Goal: Task Accomplishment & Management: Use online tool/utility

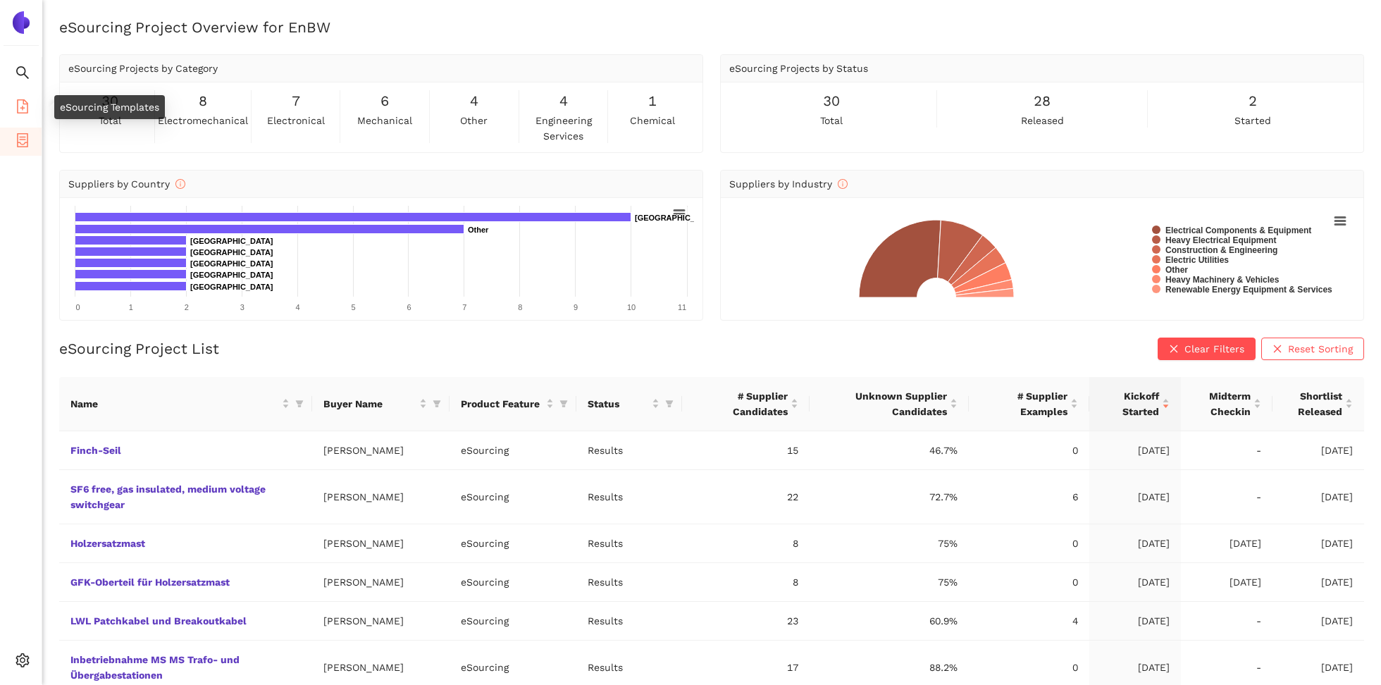
click at [25, 105] on icon "file-add" at bounding box center [22, 106] width 14 height 14
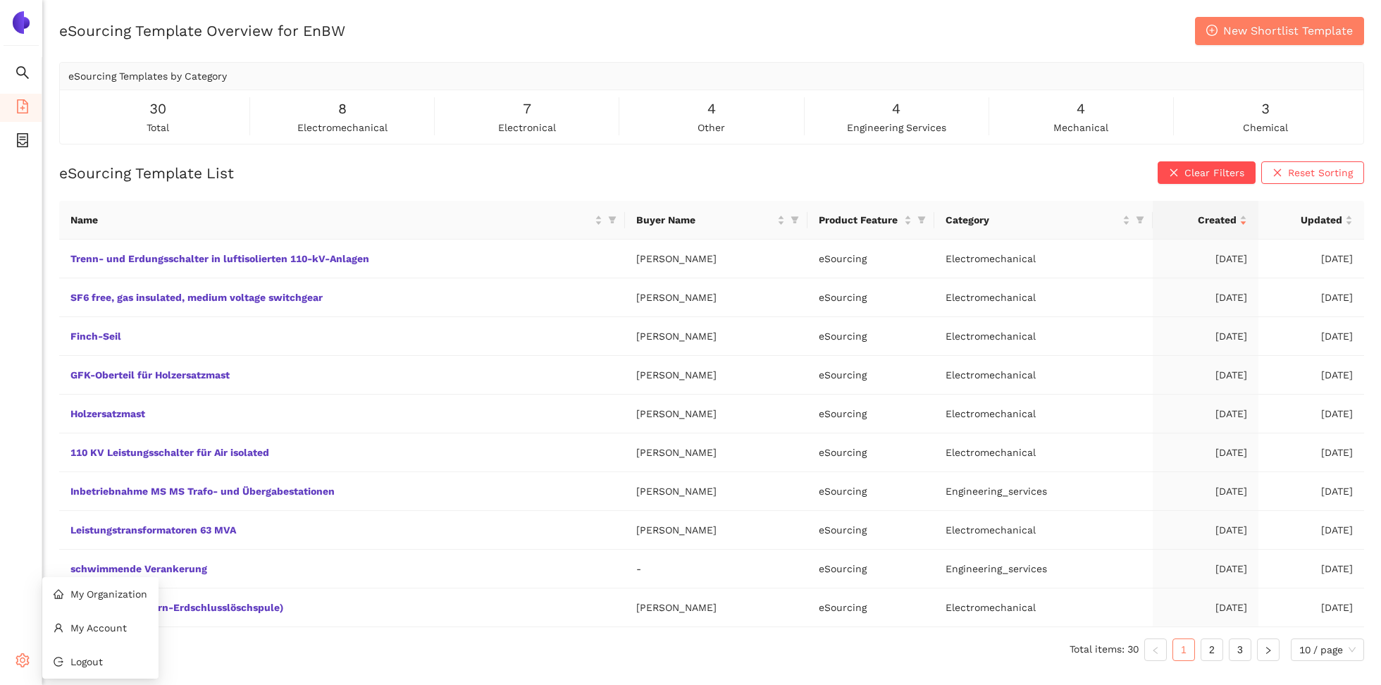
click at [17, 653] on icon "setting" at bounding box center [22, 660] width 14 height 14
click at [20, 270] on ul "Search eSourcing Templates eSourcing Projects Settings" at bounding box center [21, 370] width 42 height 627
click at [615, 220] on icon "filter" at bounding box center [612, 220] width 8 height 8
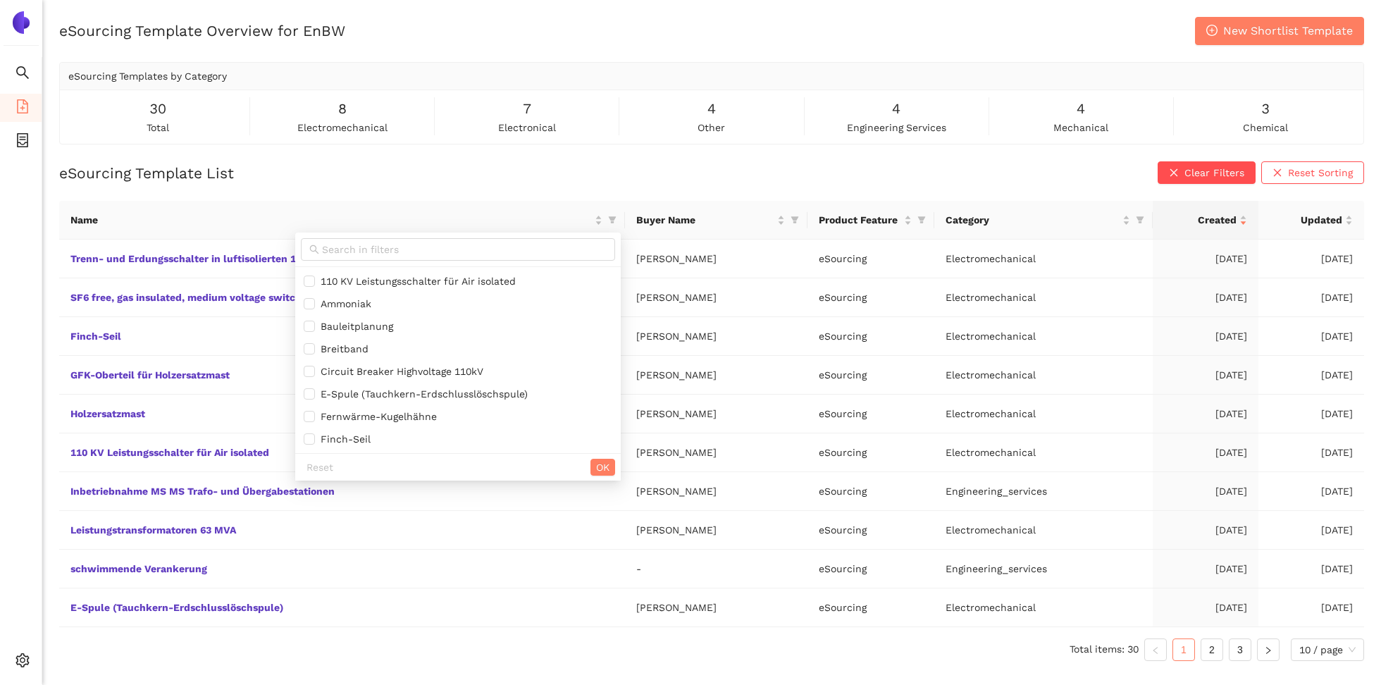
click at [607, 199] on div "eSourcing Template List Clear Filters Reset Sorting Name Buyer Name Product Fea…" at bounding box center [711, 416] width 1305 height 511
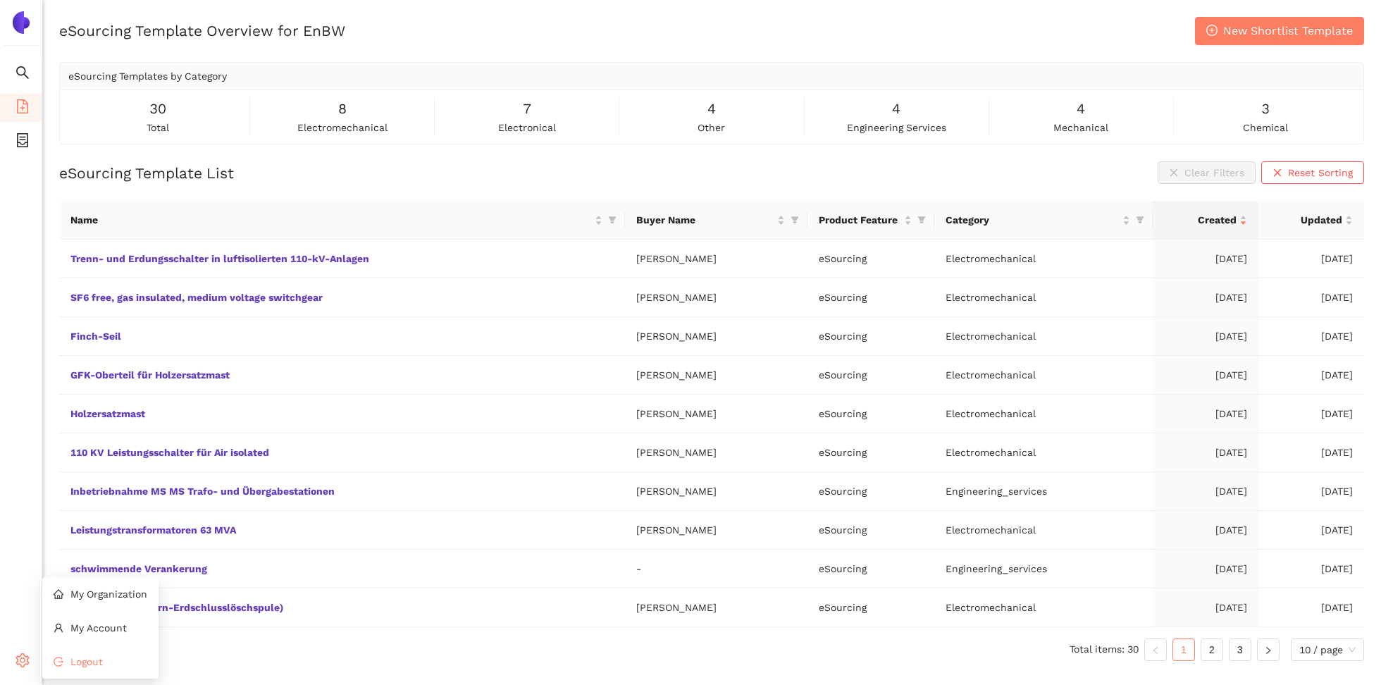
click at [92, 661] on span "Logout" at bounding box center [86, 661] width 32 height 11
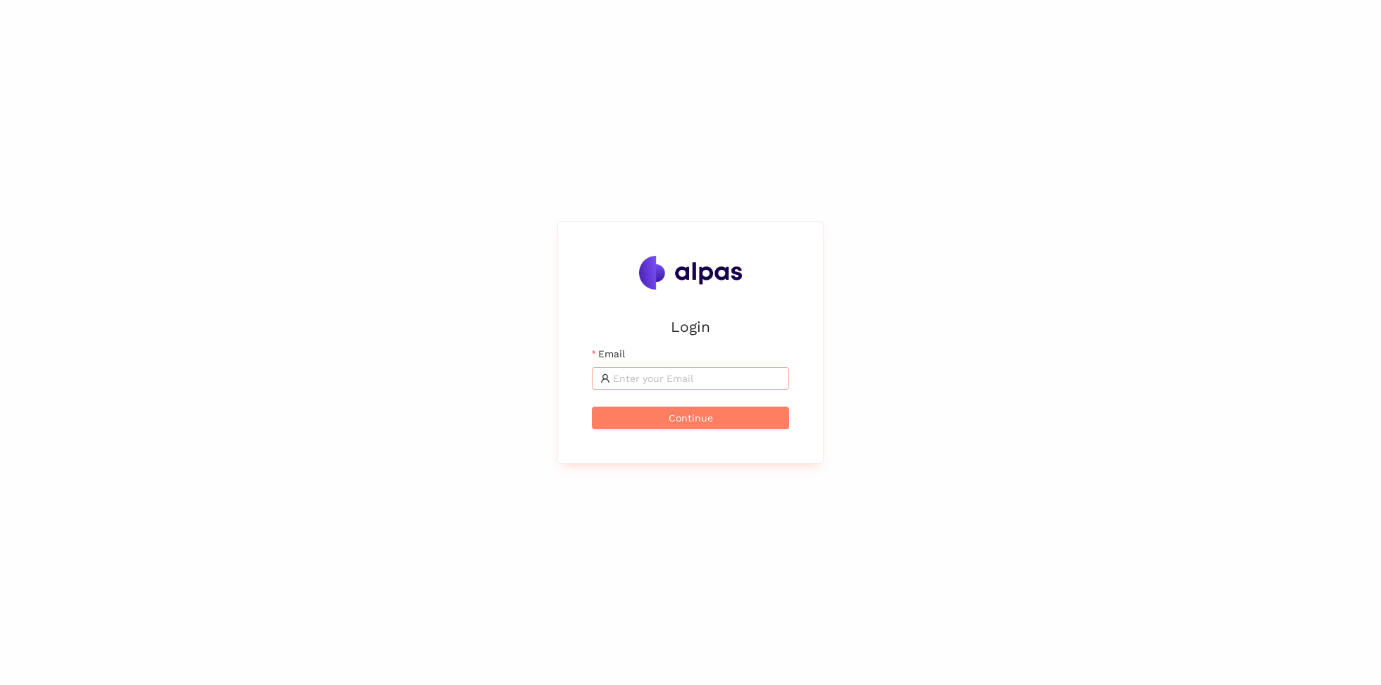
click at [624, 378] on input "Email" at bounding box center [697, 378] width 168 height 15
type input "henri.huselstein@alpas.ai"
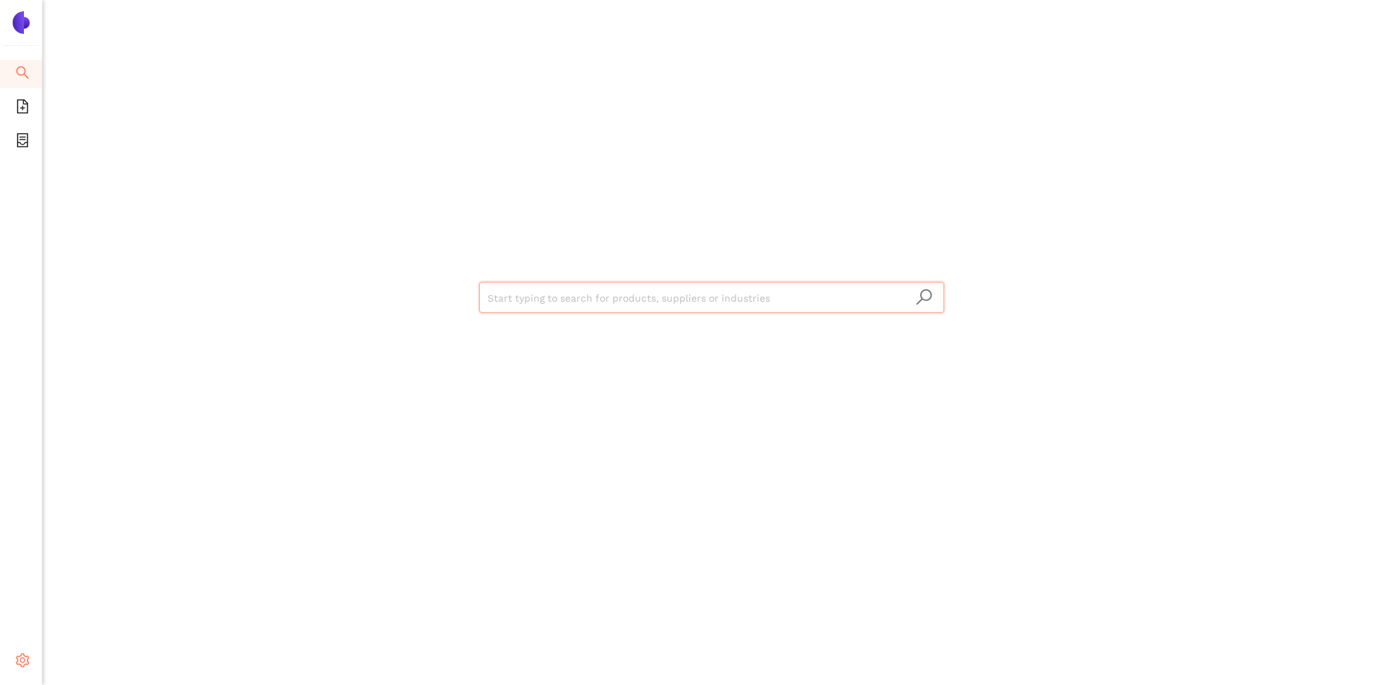
click at [20, 657] on icon "setting" at bounding box center [22, 660] width 14 height 14
click at [89, 568] on li "Internal Area" at bounding box center [100, 559] width 116 height 28
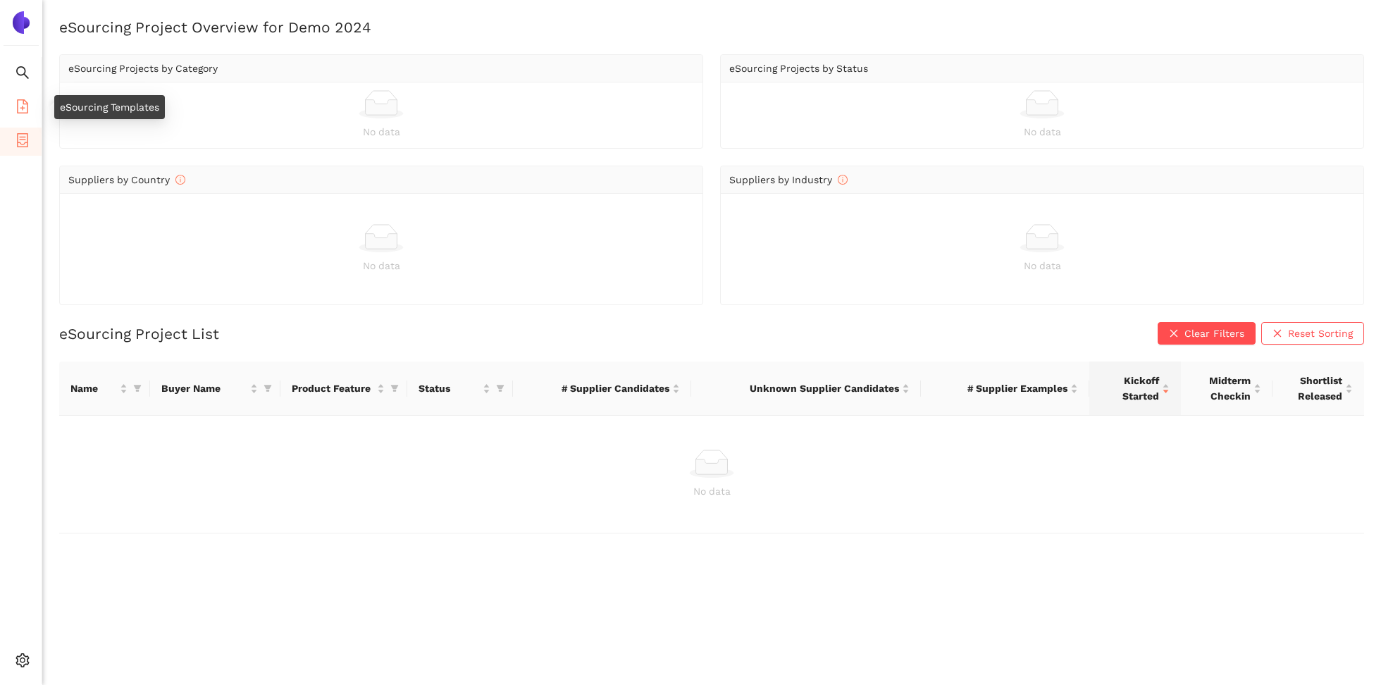
click at [17, 106] on icon "file-add" at bounding box center [22, 106] width 11 height 14
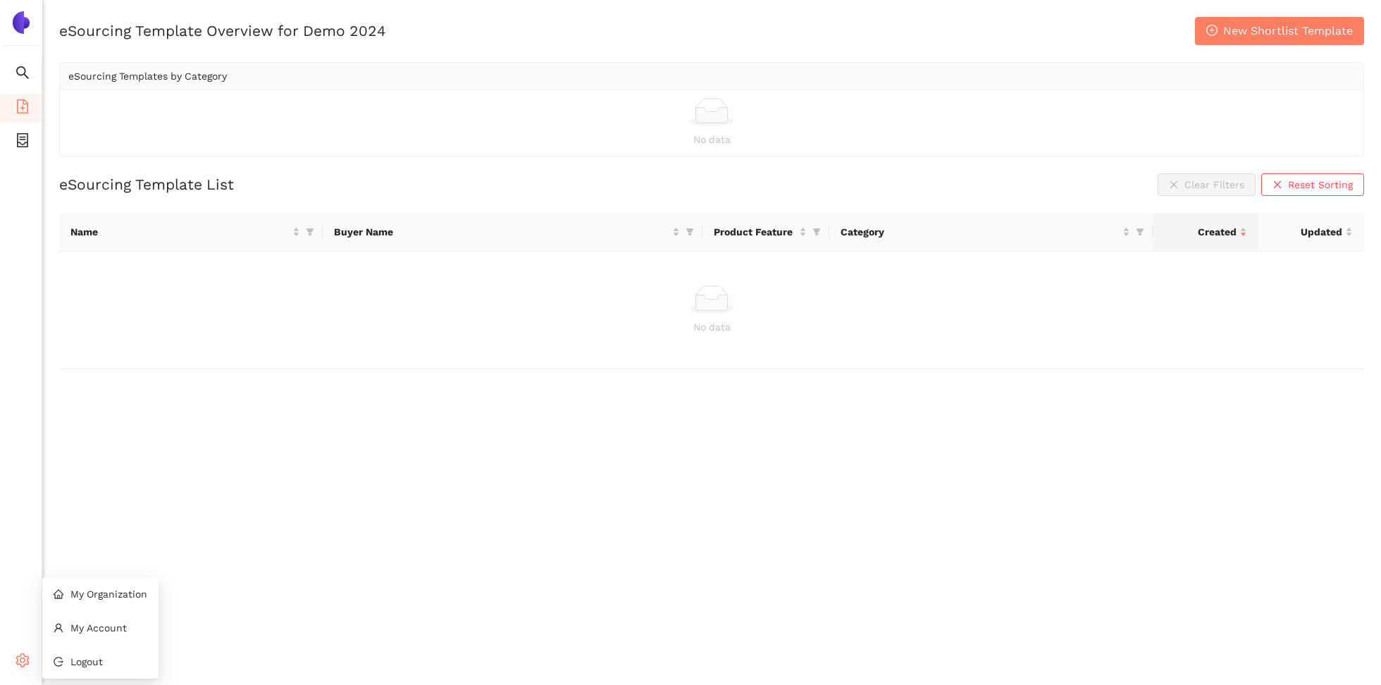
click at [21, 668] on span "setting" at bounding box center [22, 662] width 14 height 28
click at [89, 656] on span "Logout" at bounding box center [86, 661] width 32 height 11
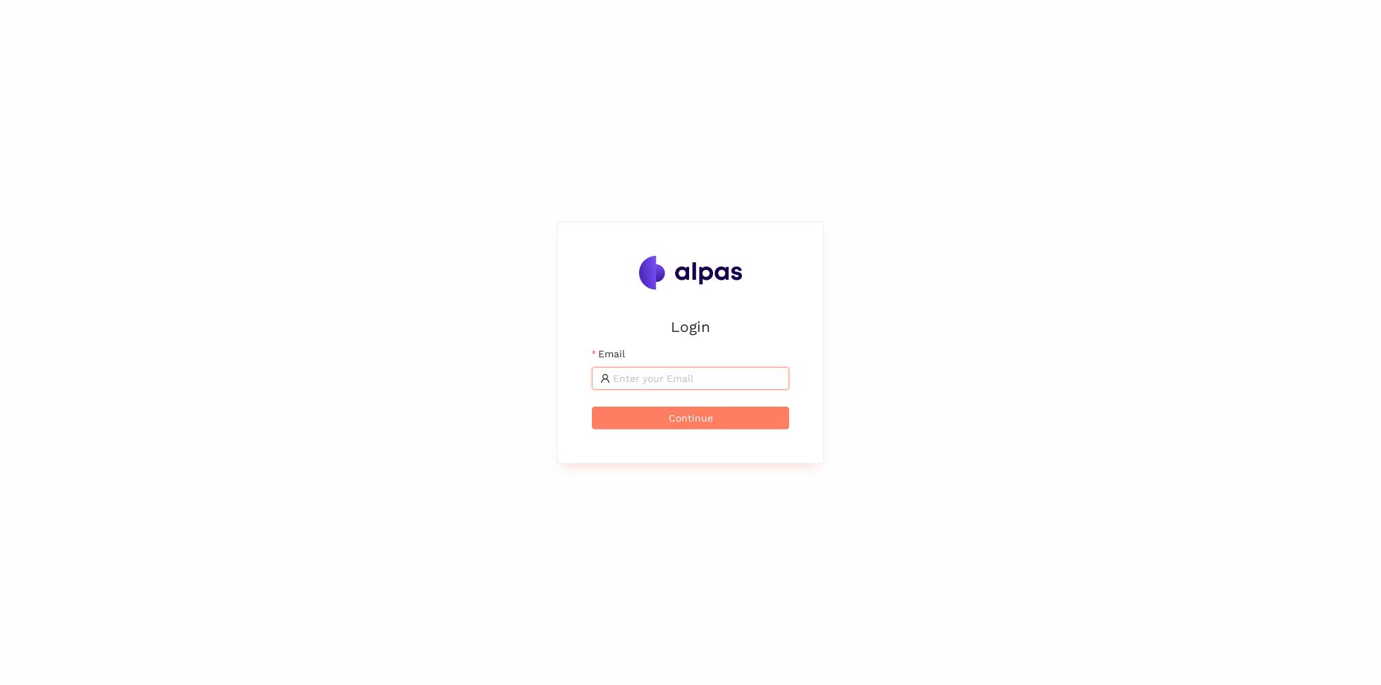
click at [681, 383] on input "Email" at bounding box center [697, 378] width 168 height 15
type input "henri@alpas.ai"
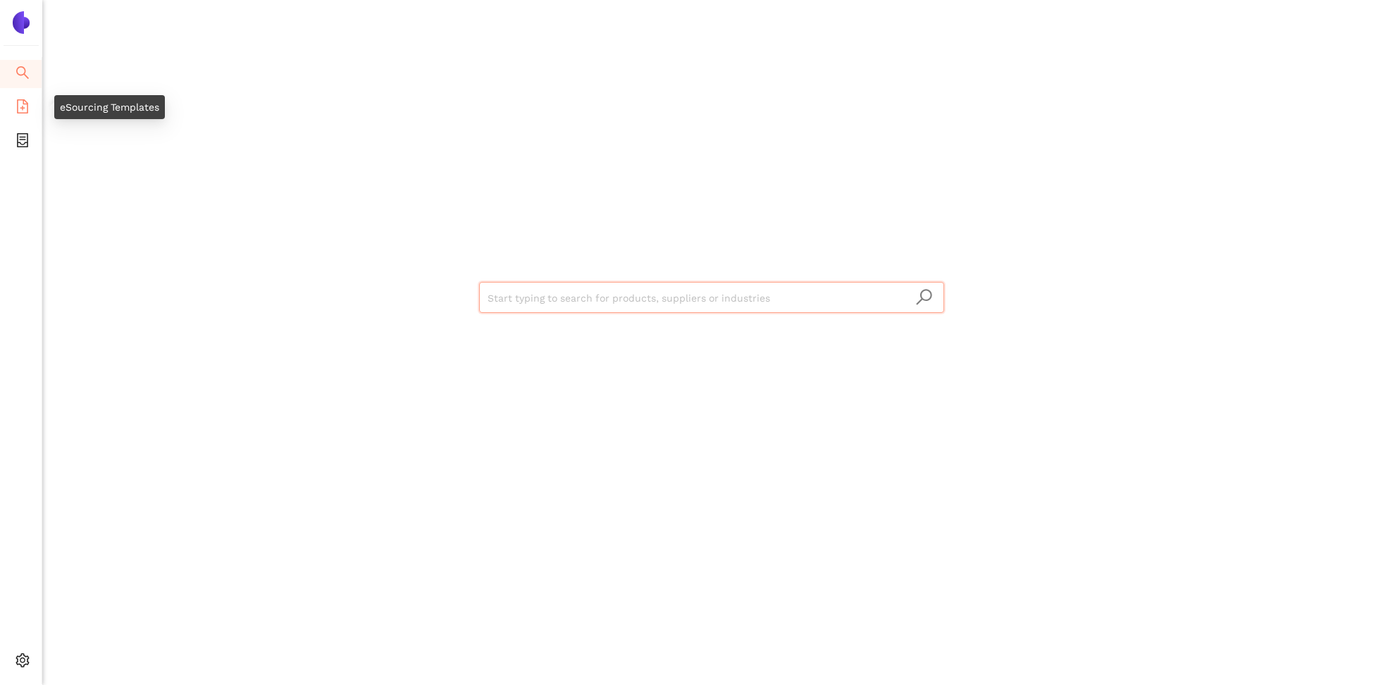
click at [19, 109] on icon "file-add" at bounding box center [22, 106] width 14 height 14
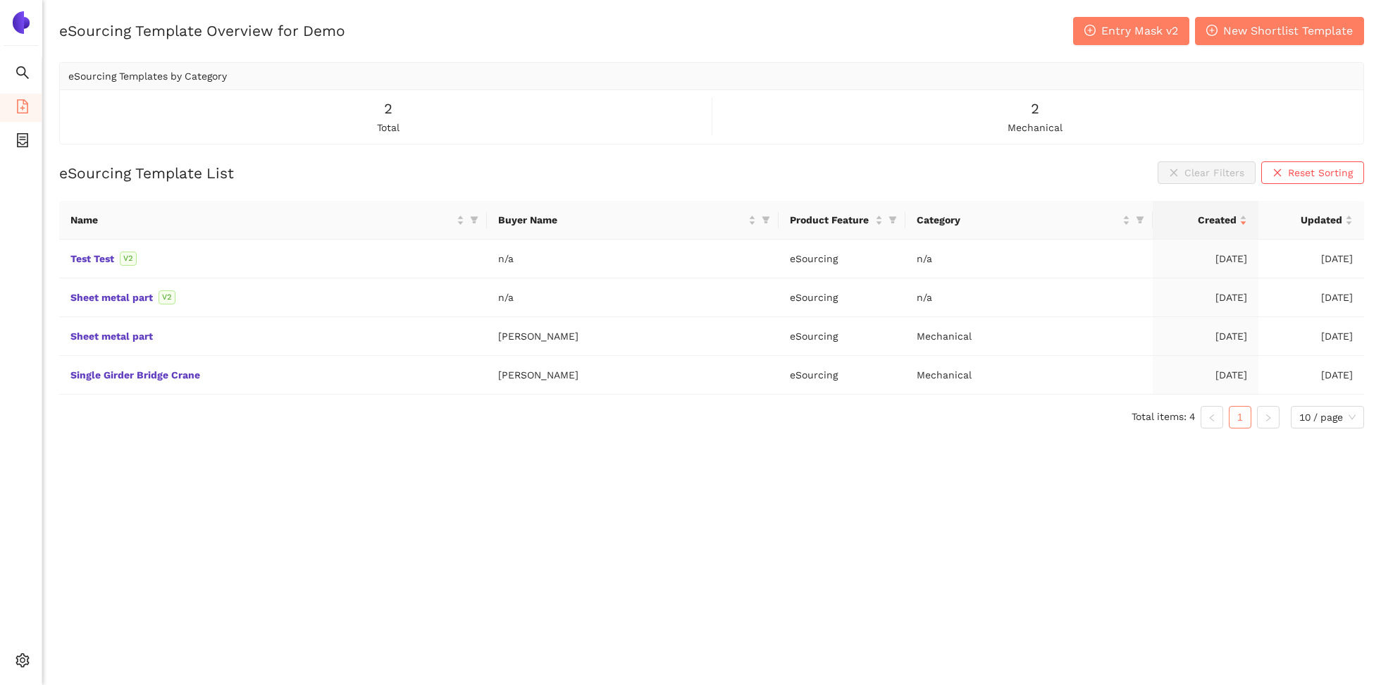
click at [332, 537] on div "eSourcing Template Overview for Demo Entry Mask v2 New Shortlist Template eSour…" at bounding box center [711, 359] width 1338 height 685
drag, startPoint x: 329, startPoint y: 508, endPoint x: 317, endPoint y: 502, distance: 13.6
click at [319, 508] on div "eSourcing Template Overview for Demo Entry Mask v2 New Shortlist Template eSour…" at bounding box center [711, 359] width 1338 height 685
click at [23, 139] on icon "container" at bounding box center [22, 140] width 14 height 14
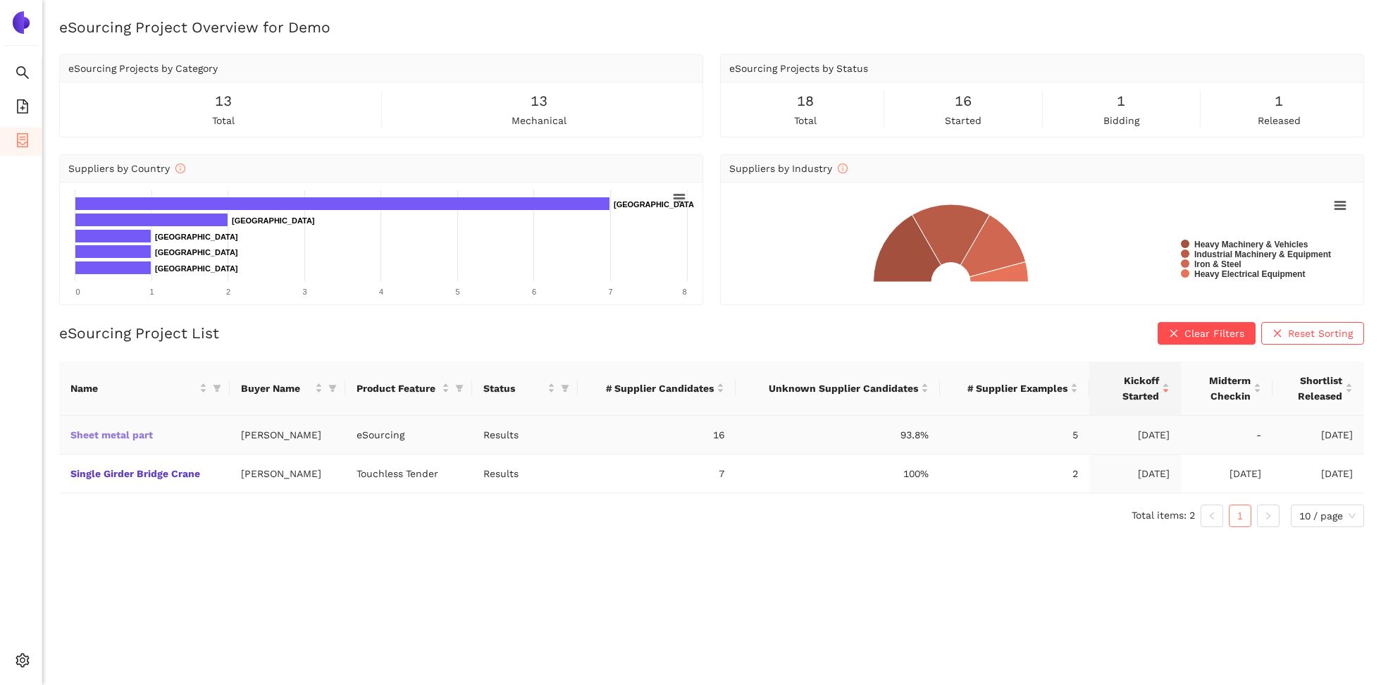
click at [0, 0] on link "Sheet metal part" at bounding box center [0, 0] width 0 height 0
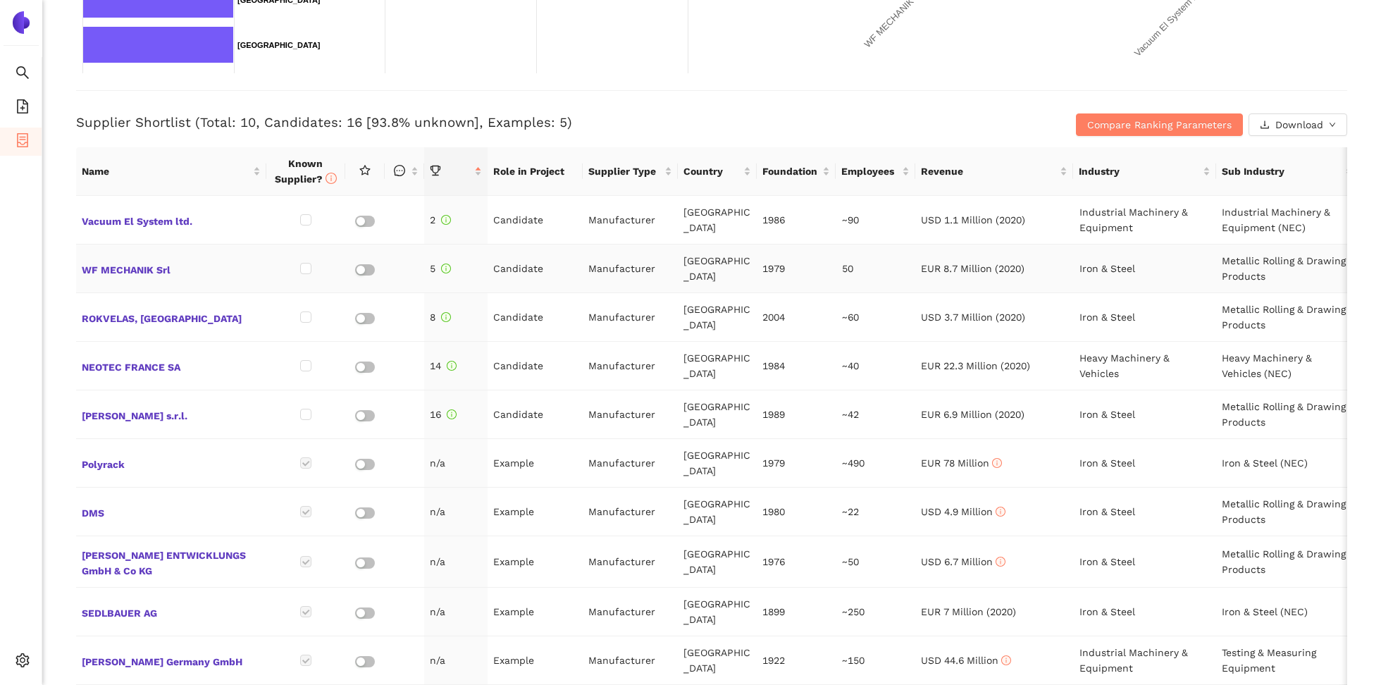
scroll to position [580, 0]
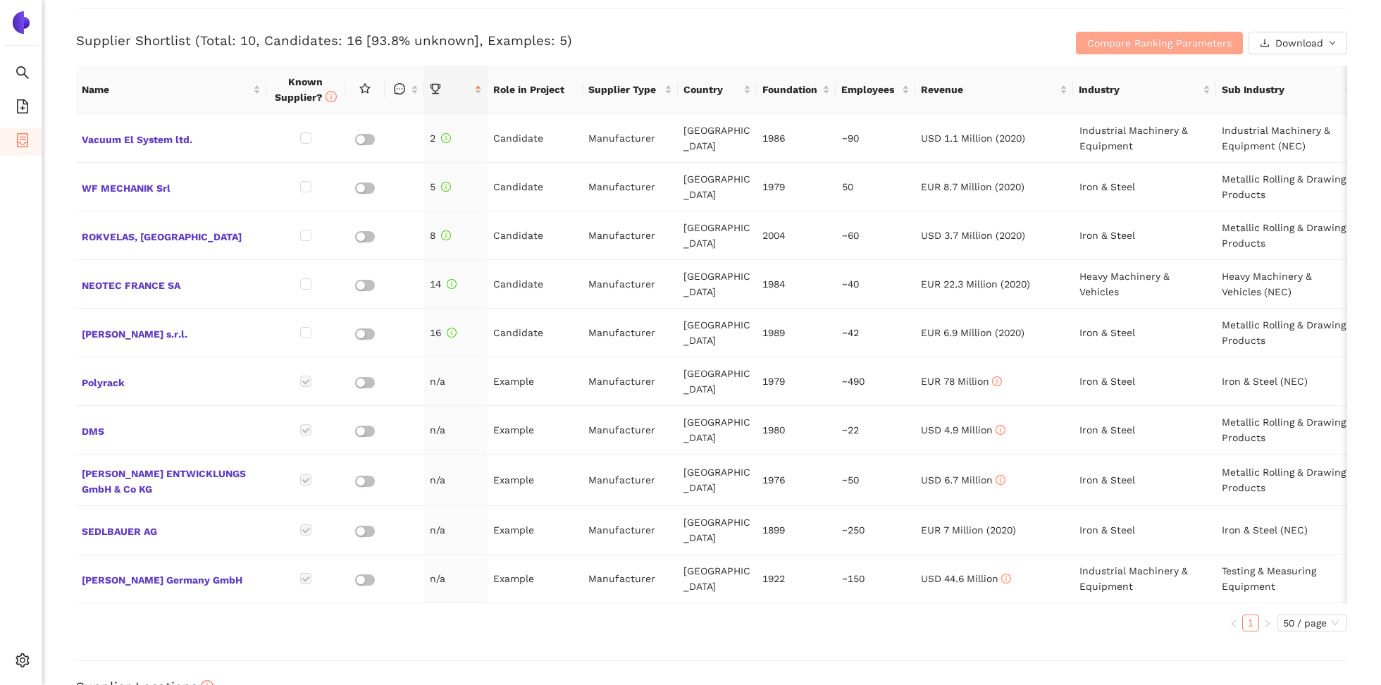
click at [1198, 44] on span "Compare Ranking Parameters" at bounding box center [1159, 42] width 144 height 15
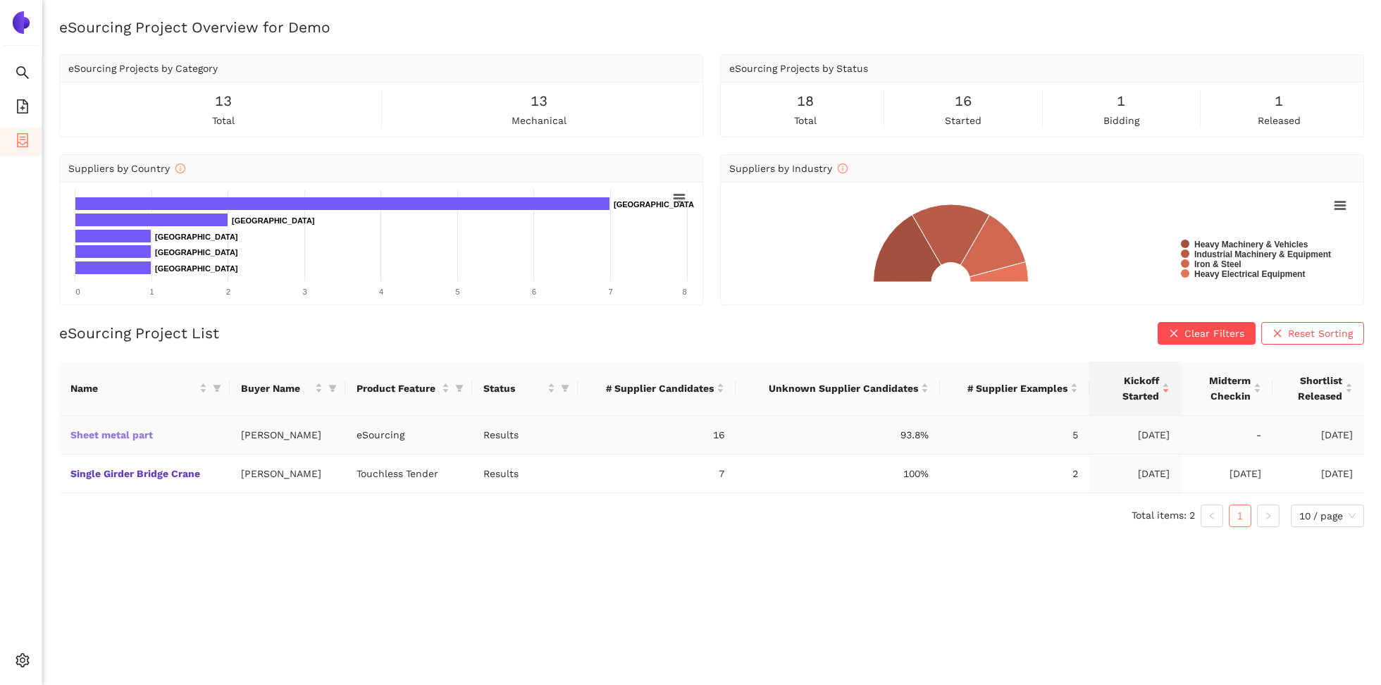
click at [0, 0] on link "Sheet metal part" at bounding box center [0, 0] width 0 height 0
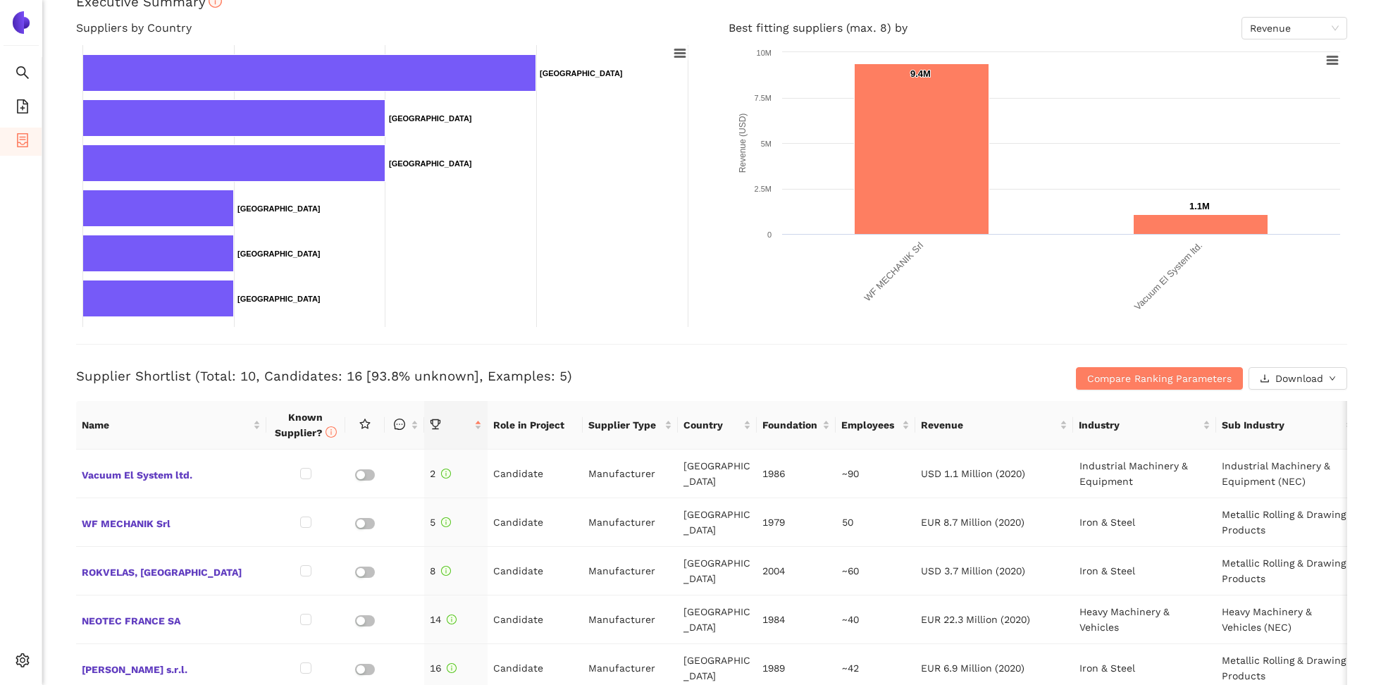
scroll to position [451, 0]
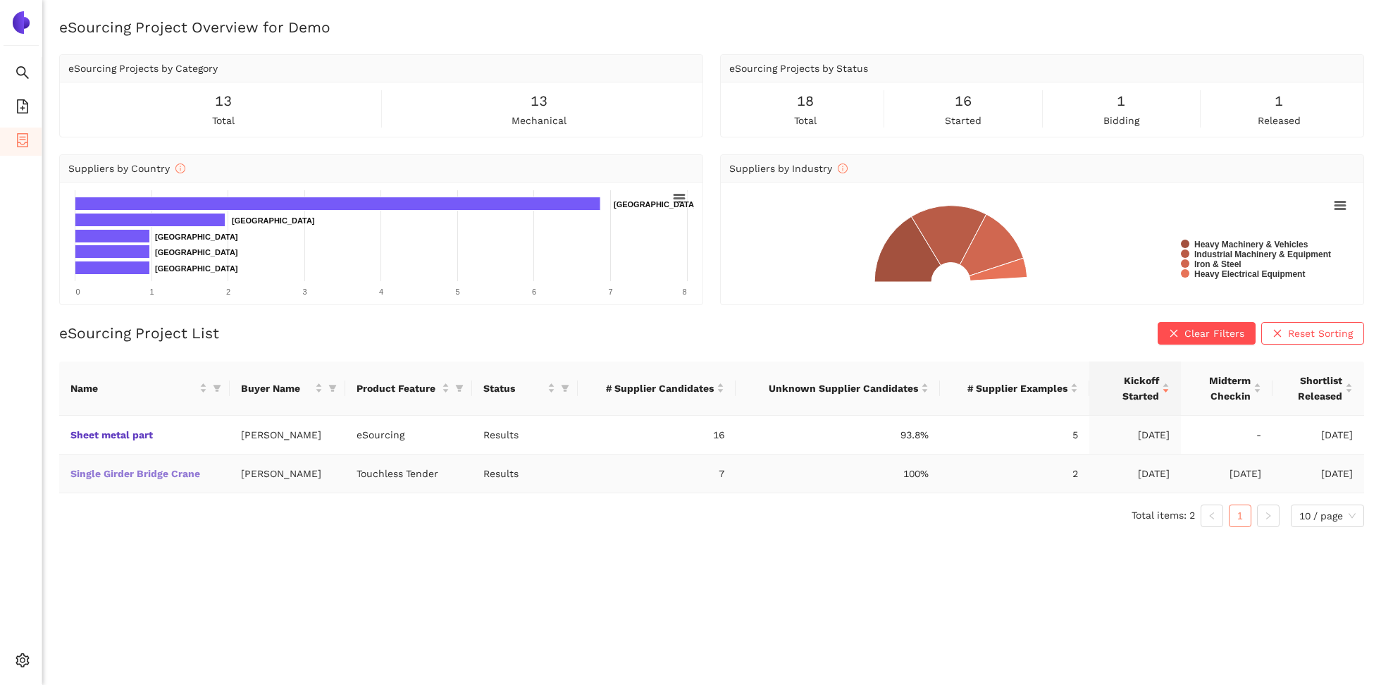
click at [0, 0] on link "Single Girder Bridge Crane" at bounding box center [0, 0] width 0 height 0
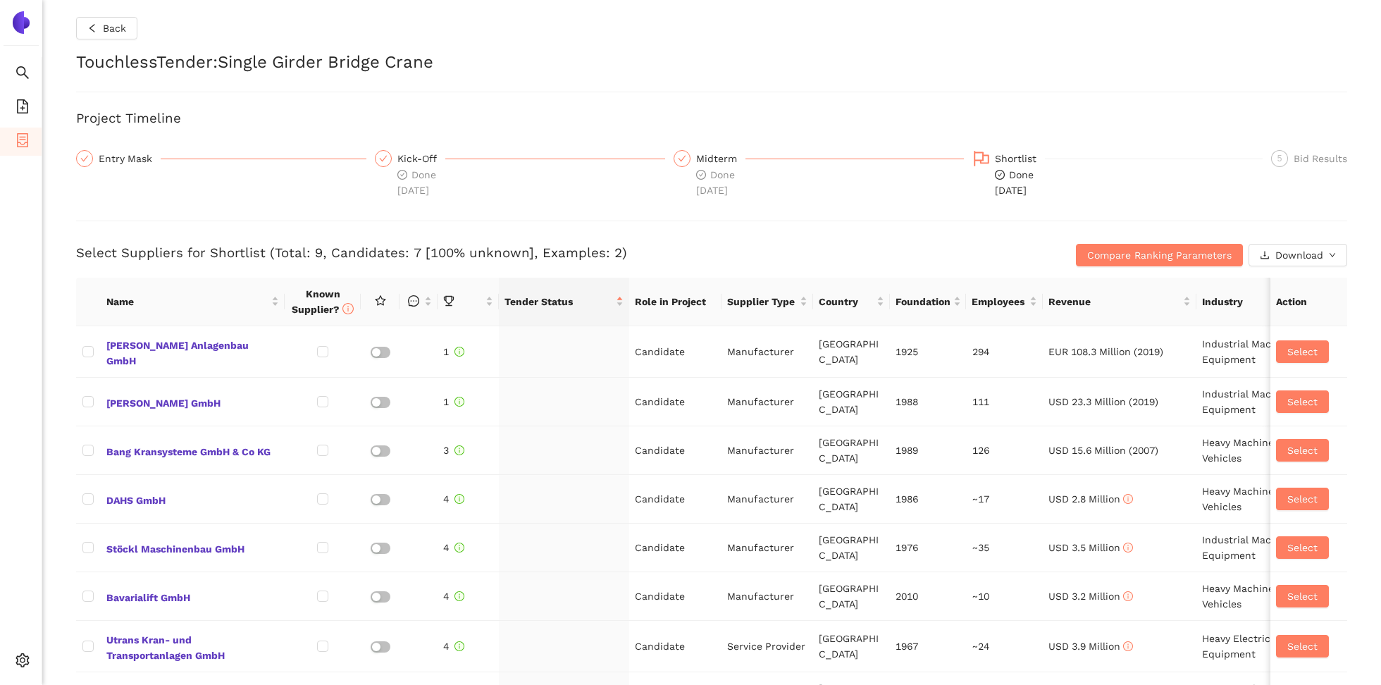
checkbox input "true"
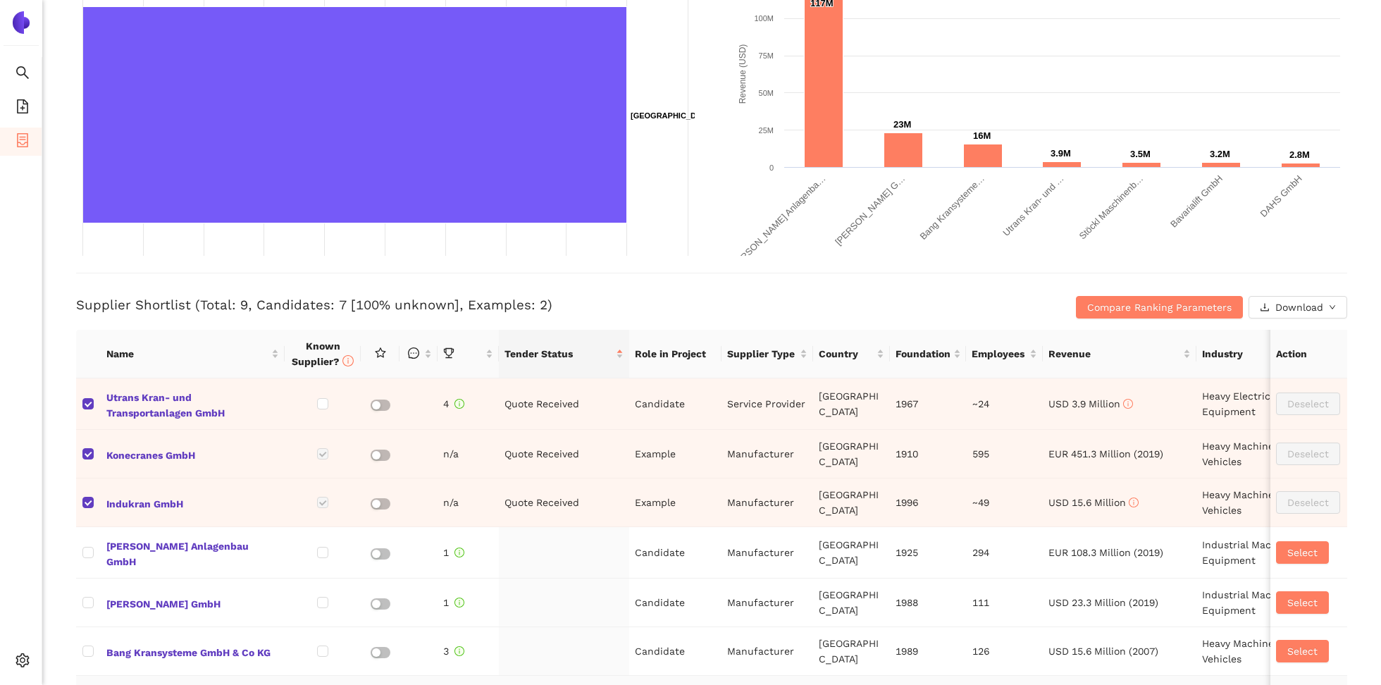
scroll to position [260, 0]
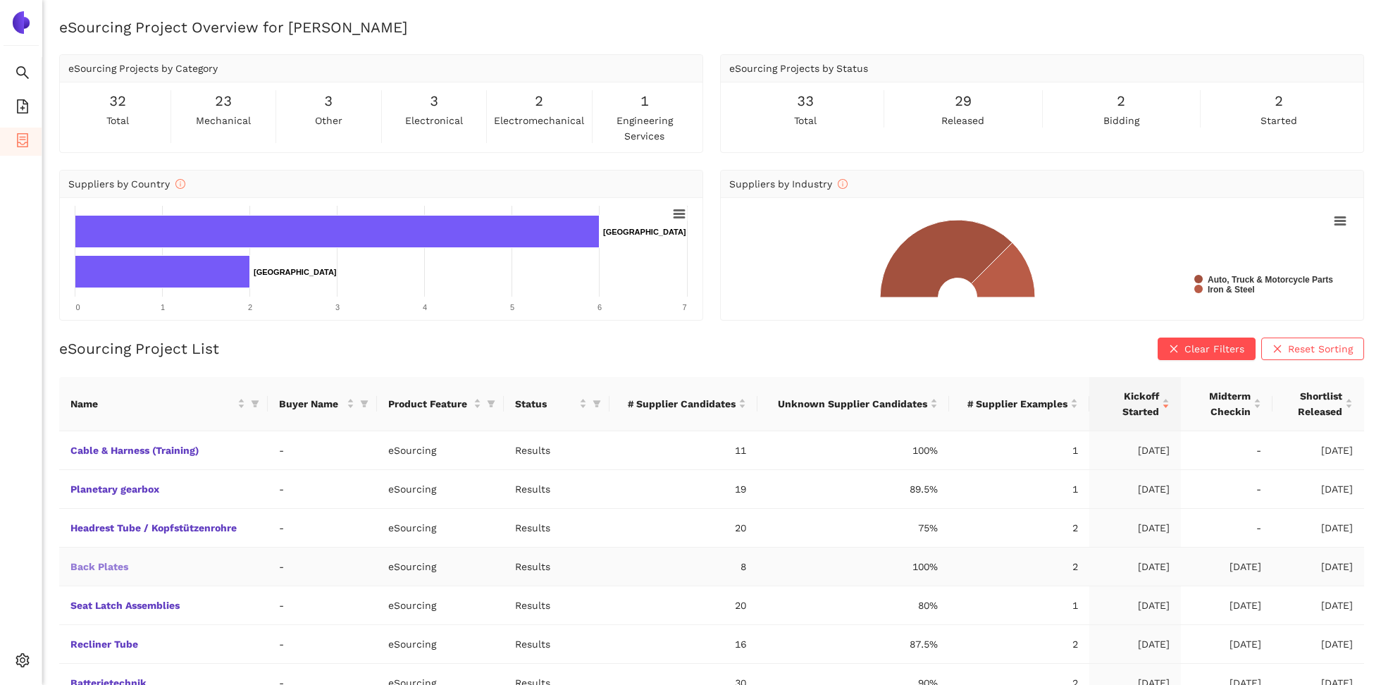
click at [0, 0] on link "Back Plates" at bounding box center [0, 0] width 0 height 0
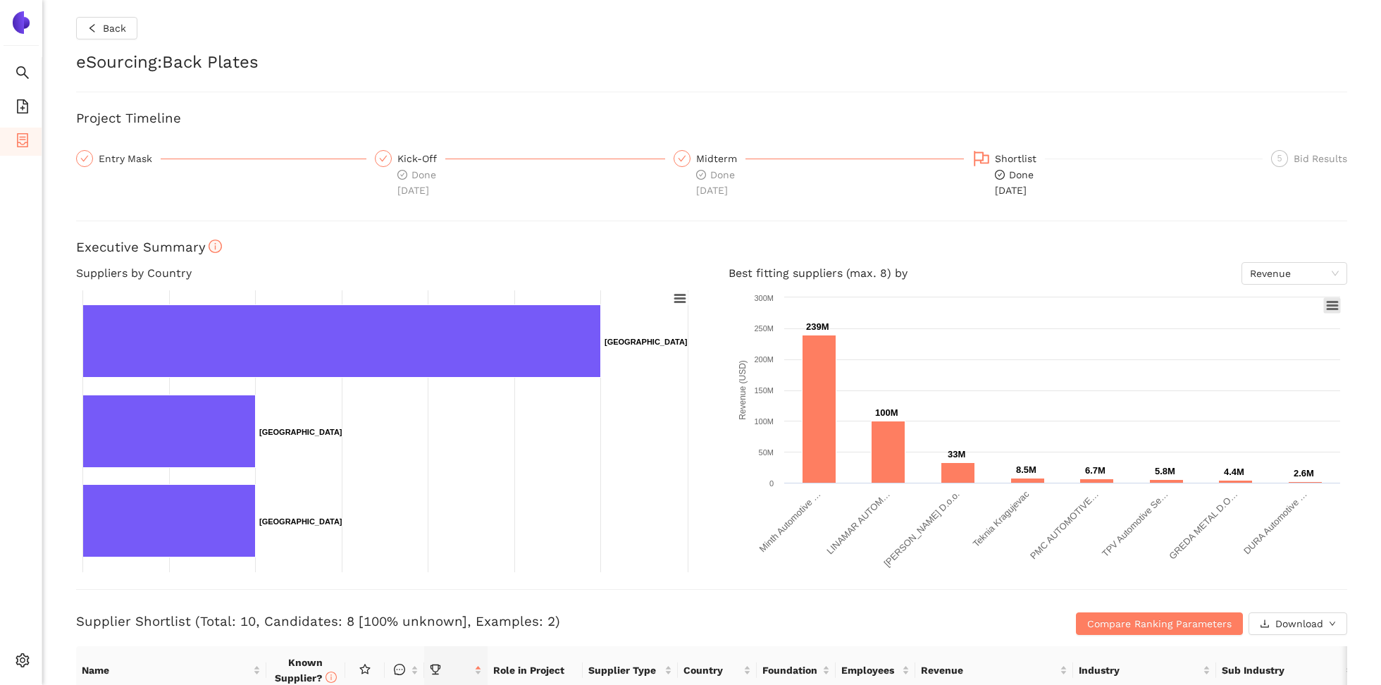
click at [1324, 303] on rect at bounding box center [1332, 305] width 17 height 15
click at [1305, 273] on span "Revenue" at bounding box center [1294, 273] width 89 height 21
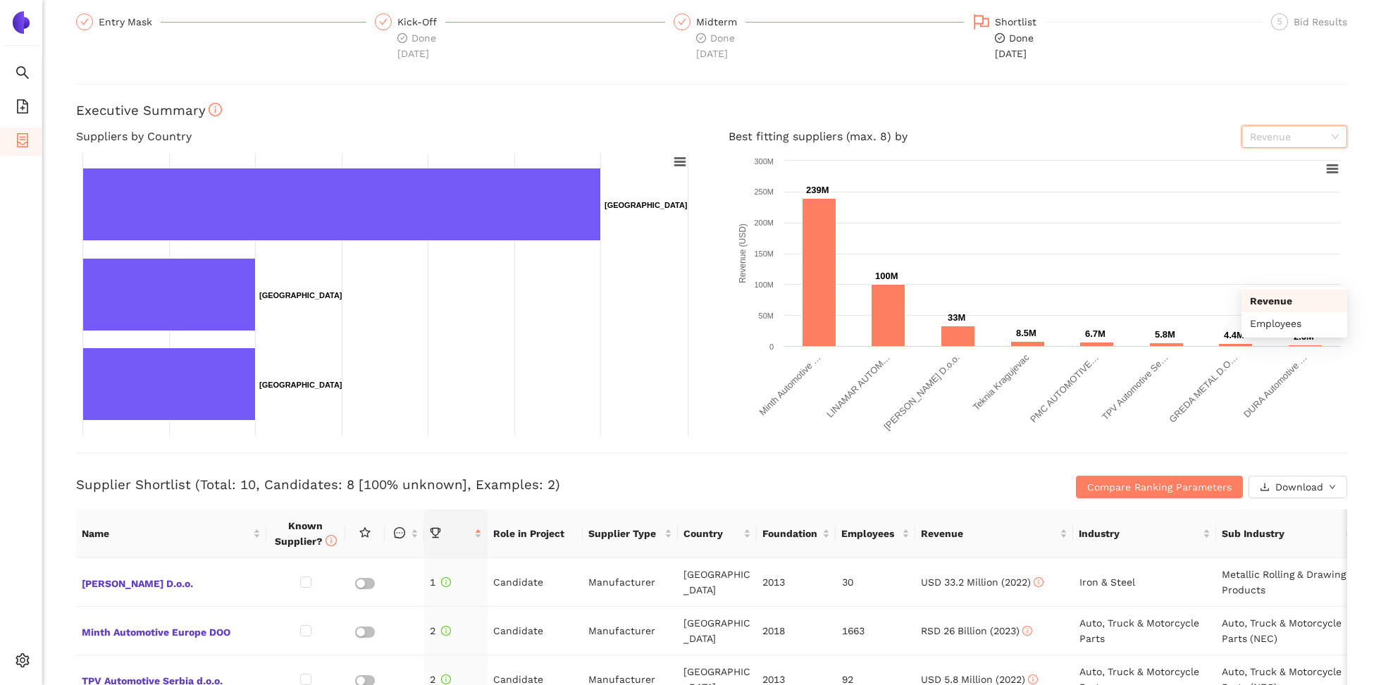
scroll to position [85, 0]
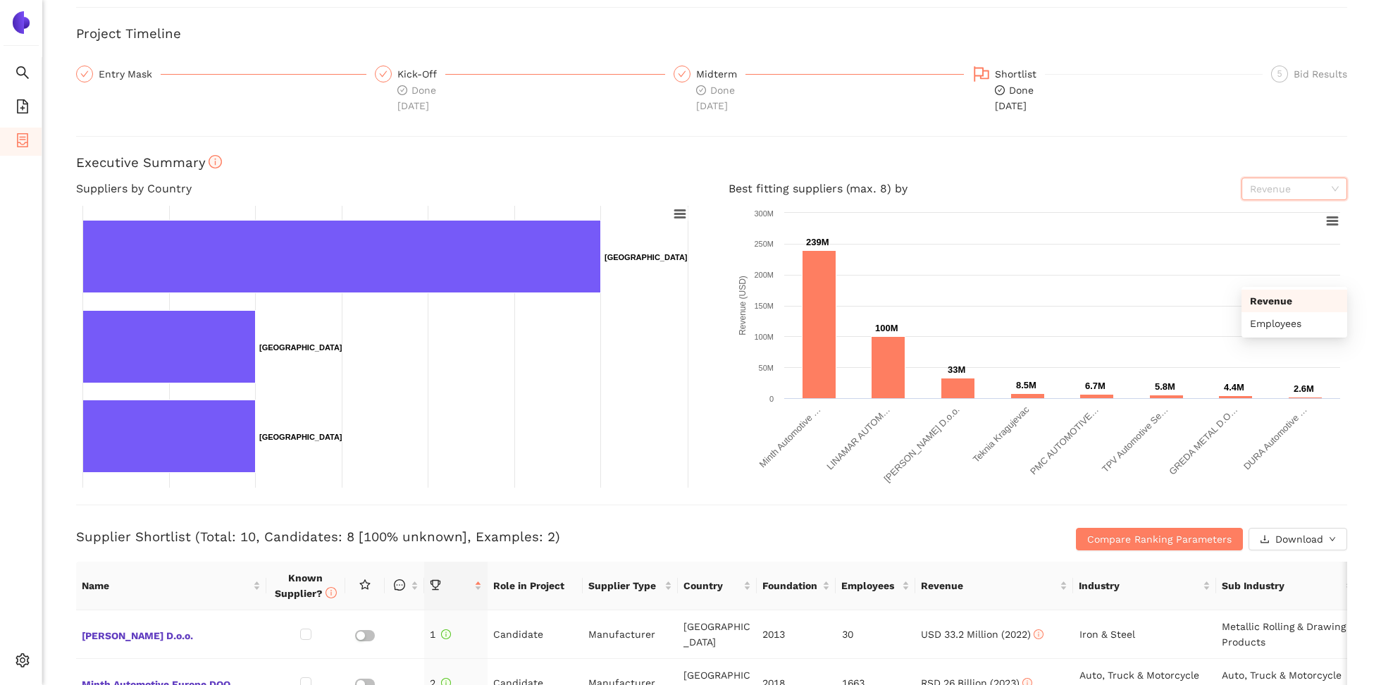
click at [1313, 185] on span "Revenue" at bounding box center [1294, 188] width 89 height 21
click at [1297, 230] on div "Employees" at bounding box center [1294, 239] width 106 height 23
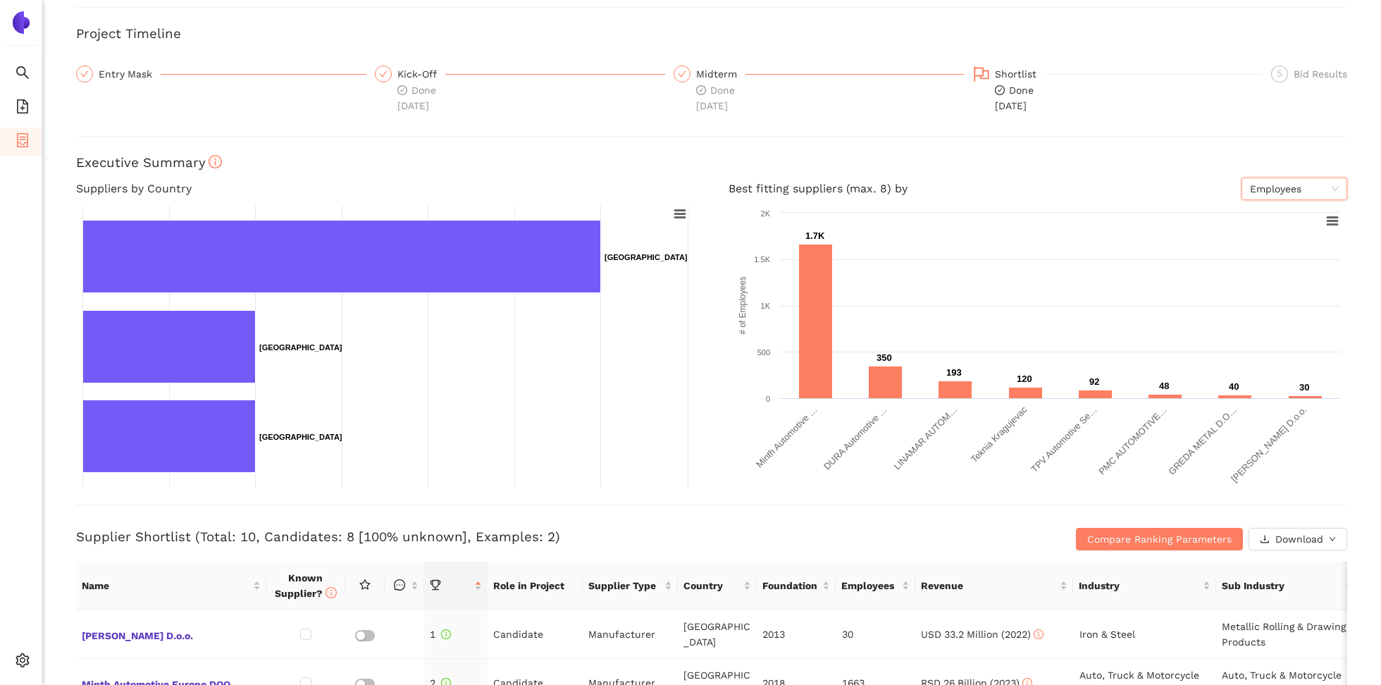
click at [1361, 230] on div "Best fitting suppliers (max. 8) by Employees Employees Created with Highcharts …" at bounding box center [1038, 333] width 652 height 310
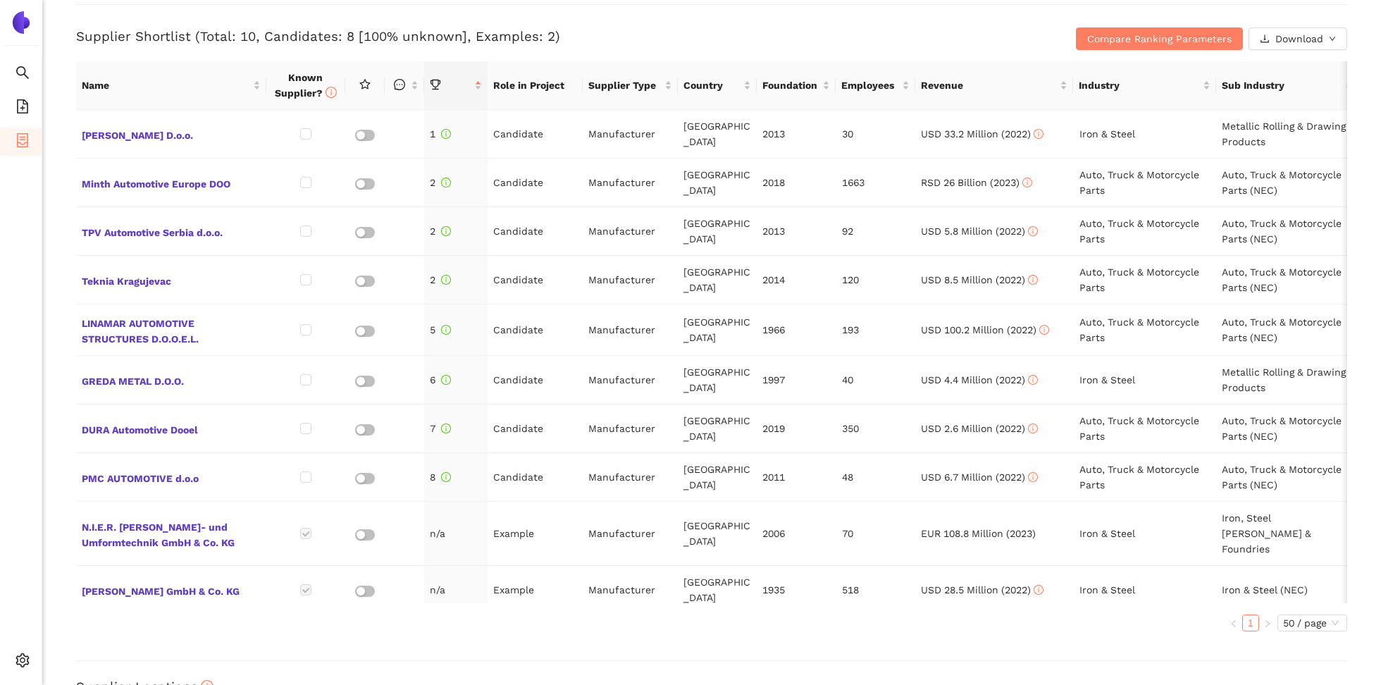
scroll to position [584, 0]
click at [1157, 44] on span "Compare Ranking Parameters" at bounding box center [1159, 39] width 144 height 15
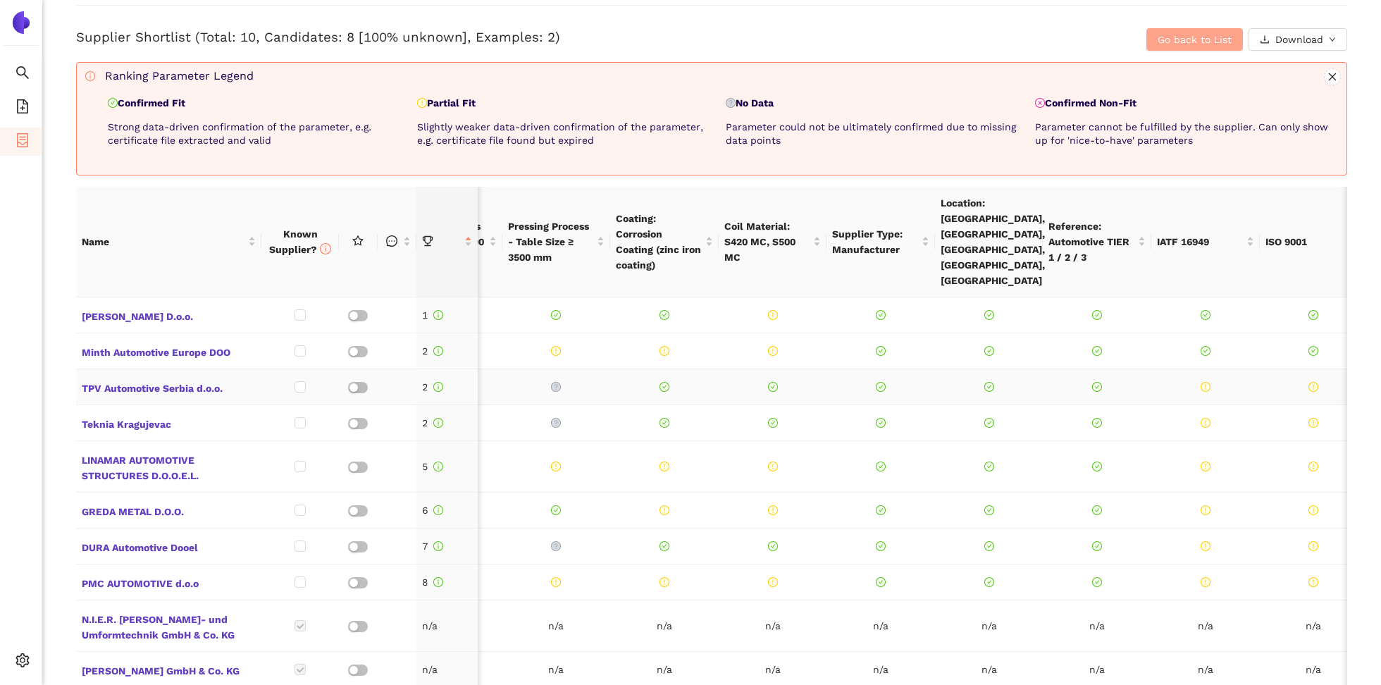
scroll to position [0, 0]
